Goal: Find specific page/section: Find specific page/section

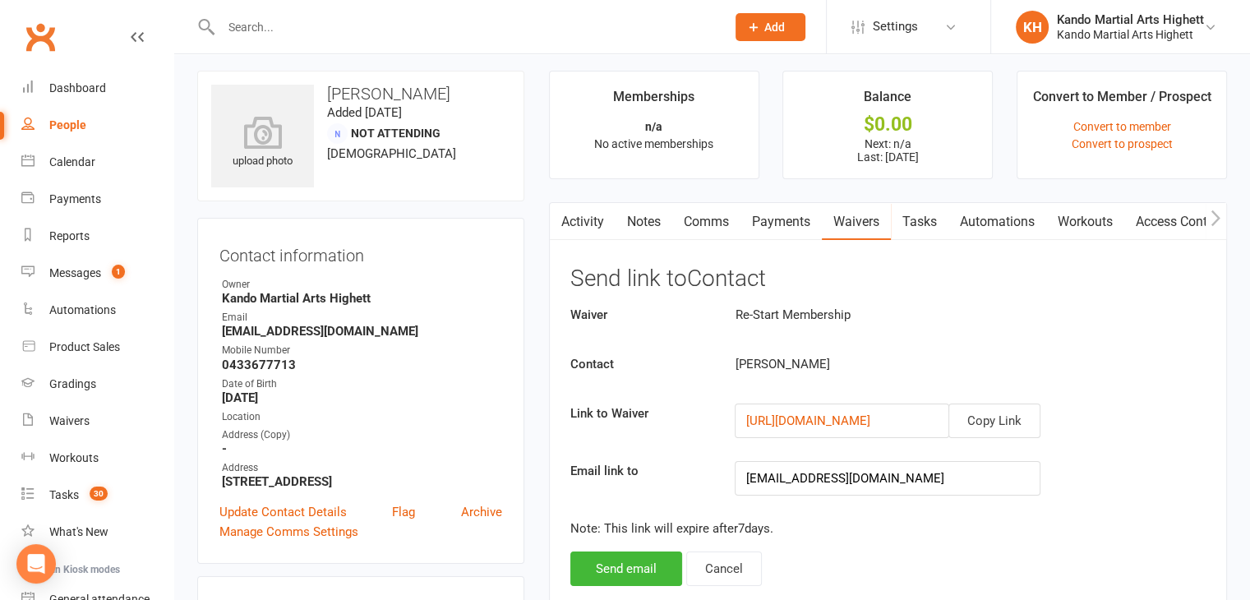
click at [355, 17] on input "text" at bounding box center [465, 27] width 498 height 23
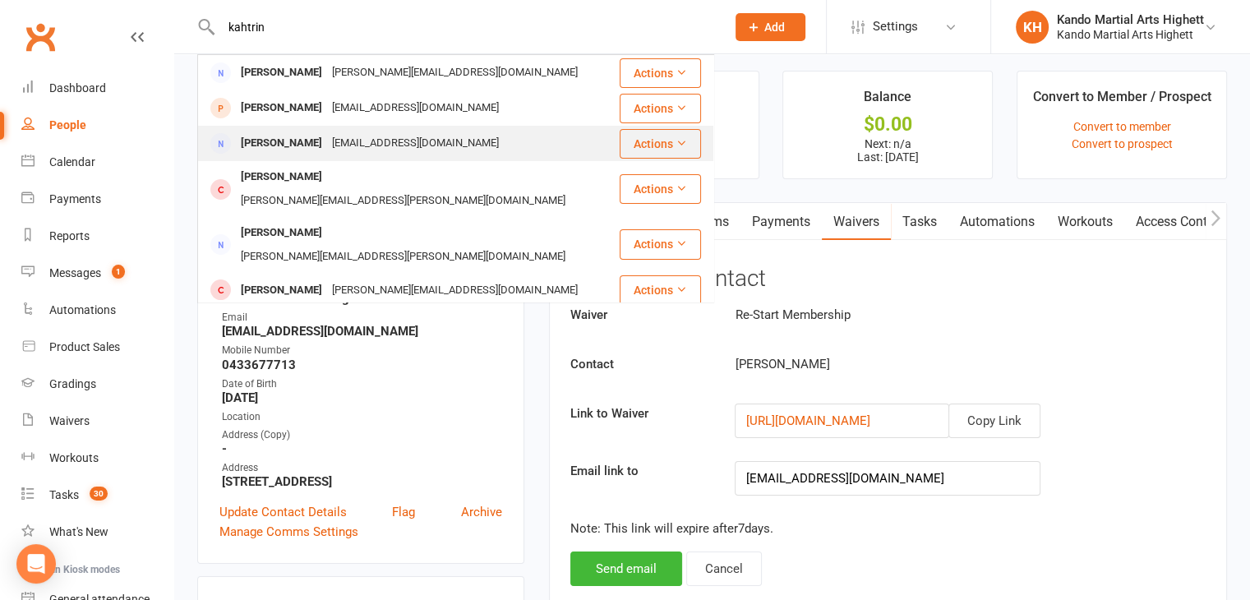
type input "kahtrin"
click at [304, 135] on div "[PERSON_NAME]" at bounding box center [281, 143] width 91 height 24
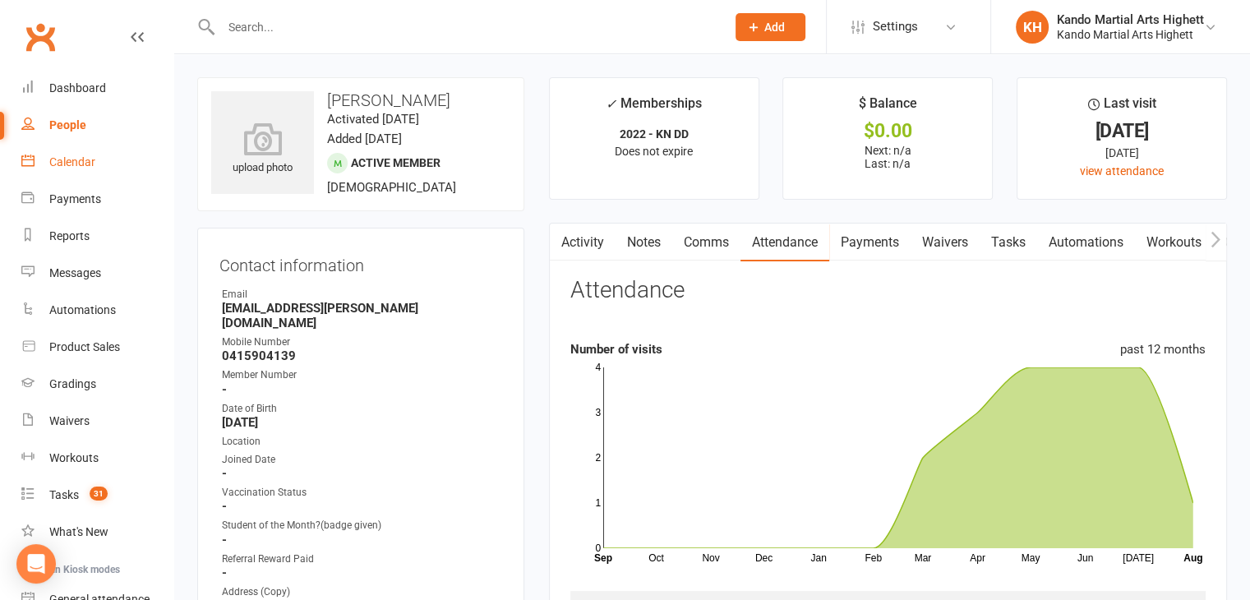
click at [83, 159] on div "Calendar" at bounding box center [72, 161] width 46 height 13
